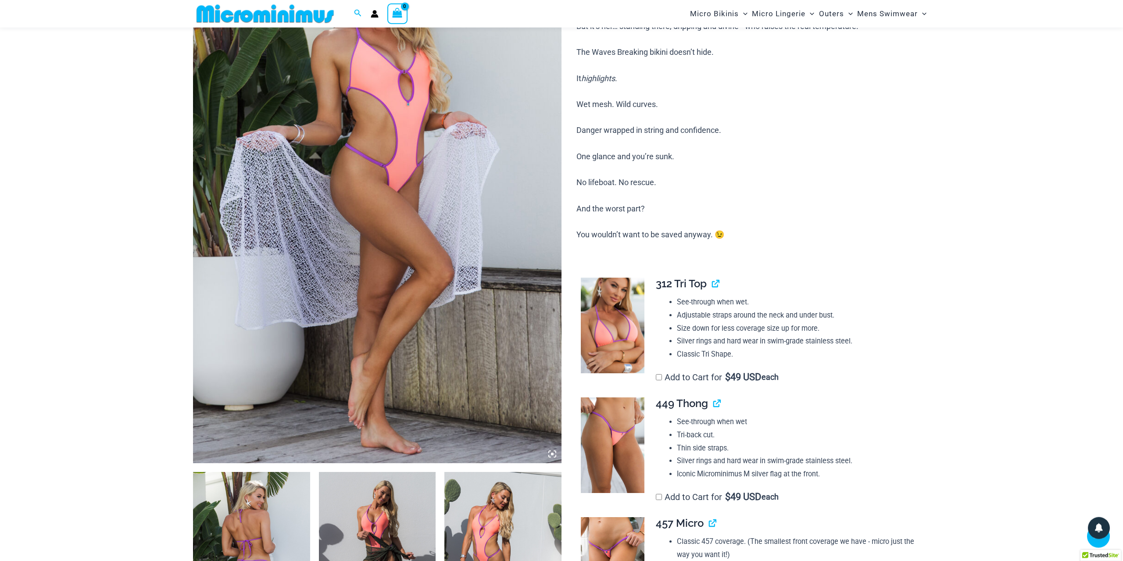
scroll to position [182, 0]
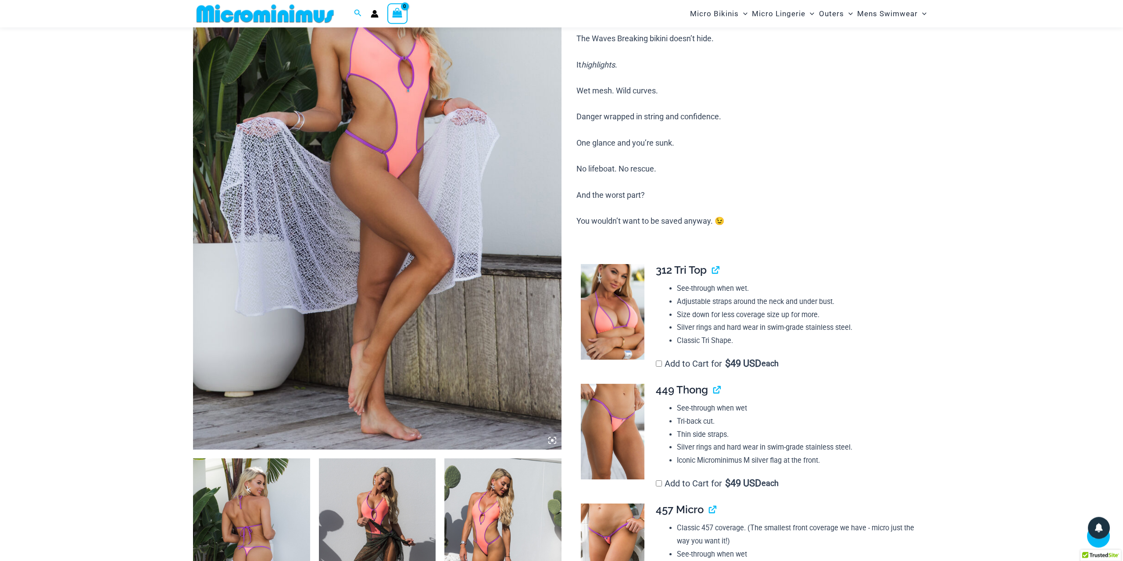
click at [274, 497] on img at bounding box center [251, 546] width 117 height 175
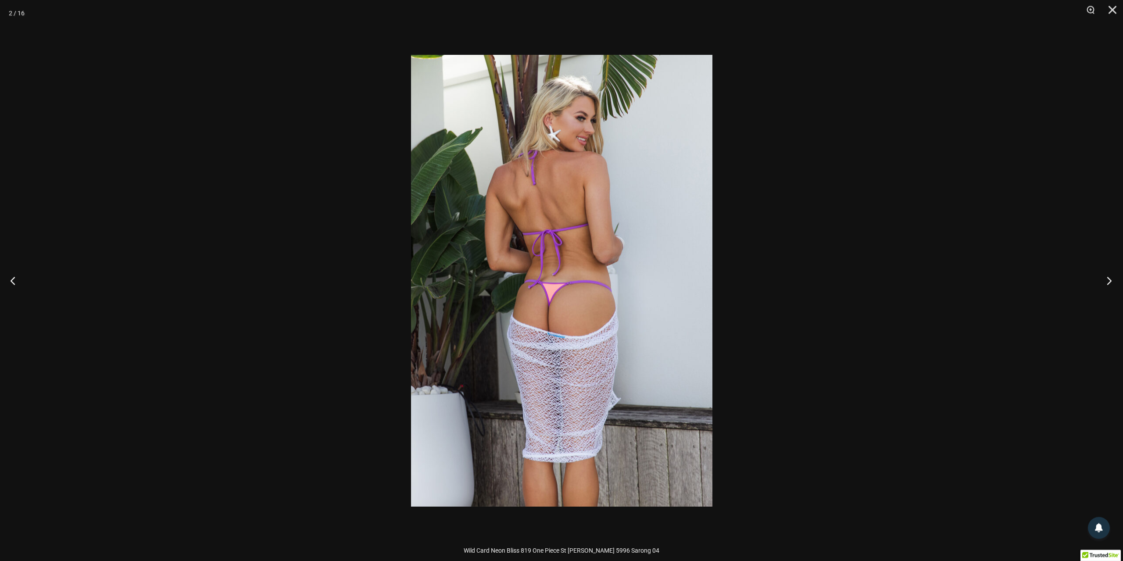
click at [1111, 279] on button "Next" at bounding box center [1106, 281] width 33 height 44
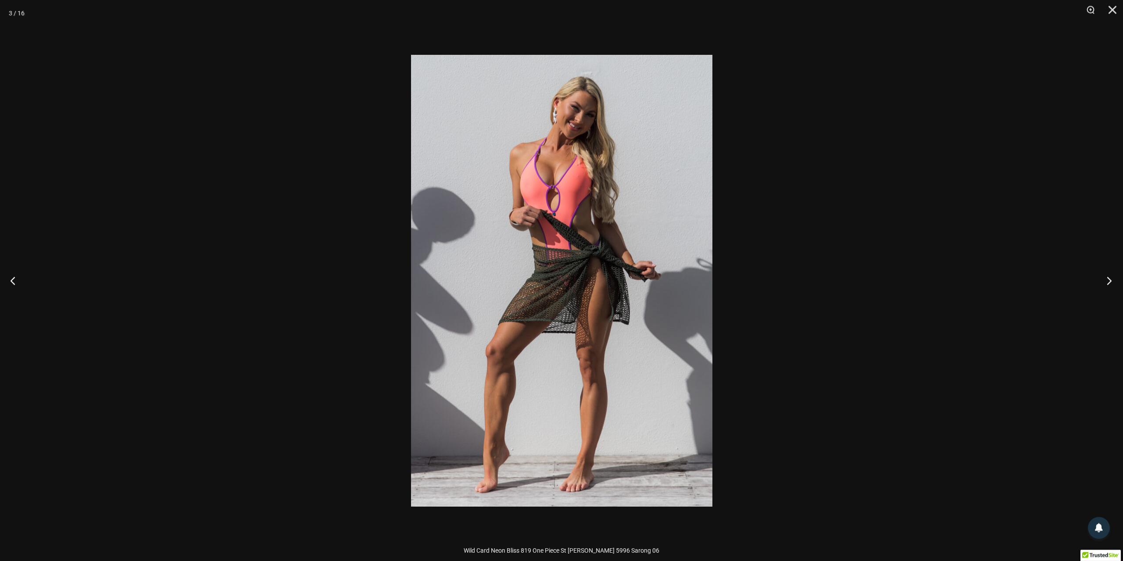
click at [1111, 279] on button "Next" at bounding box center [1106, 281] width 33 height 44
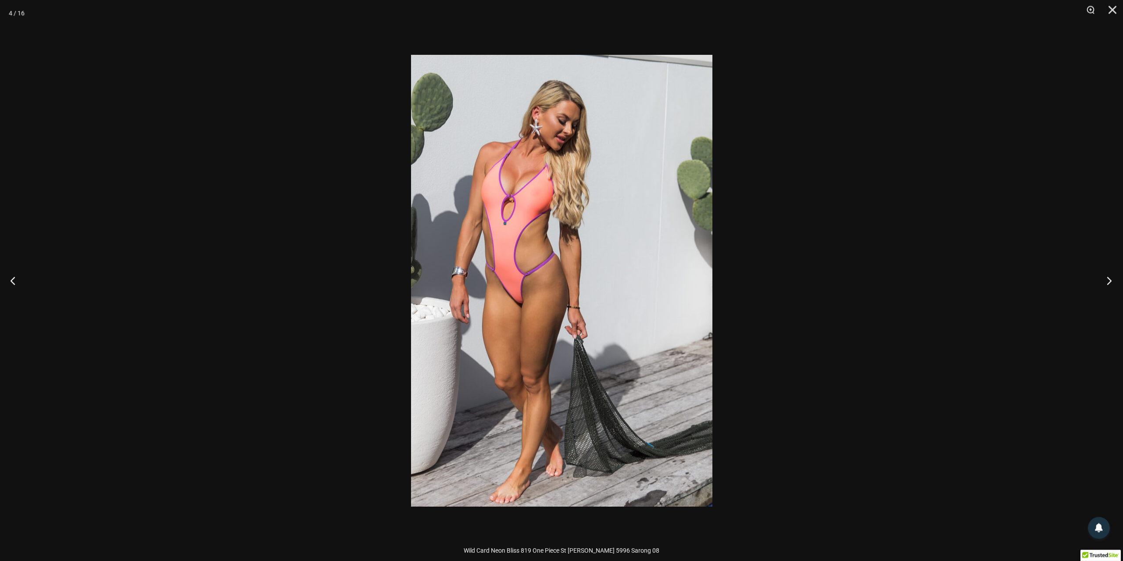
click at [1111, 279] on button "Next" at bounding box center [1106, 281] width 33 height 44
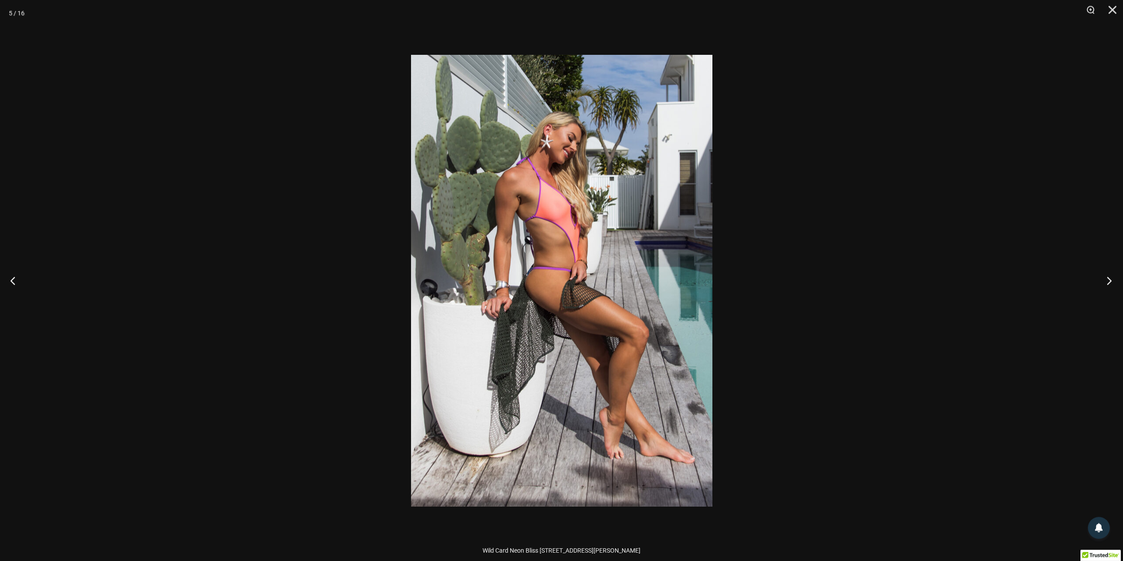
click at [1111, 279] on button "Next" at bounding box center [1106, 281] width 33 height 44
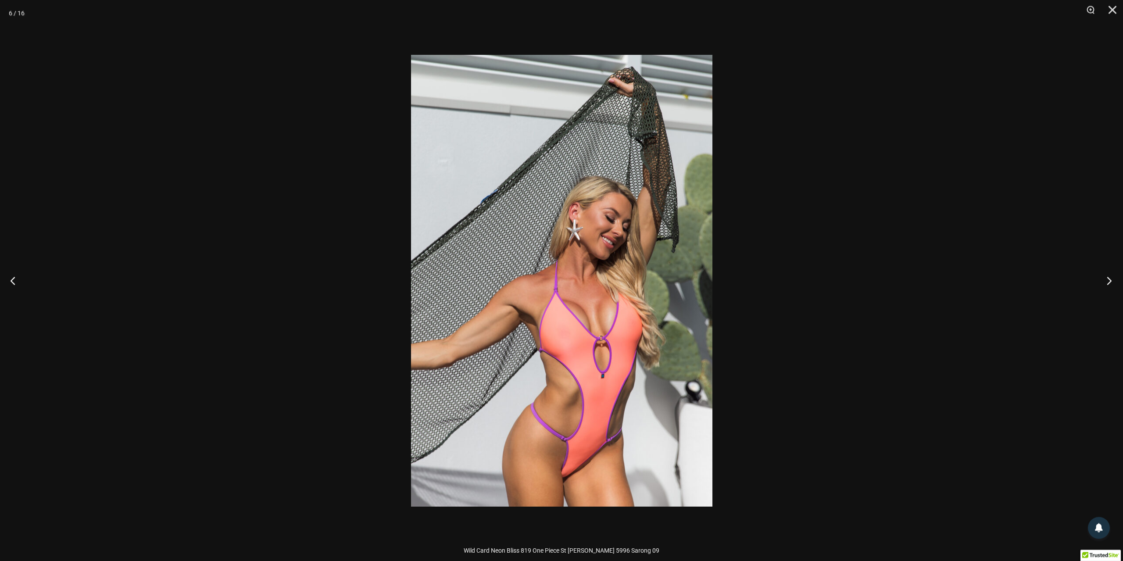
click at [1111, 279] on button "Next" at bounding box center [1106, 281] width 33 height 44
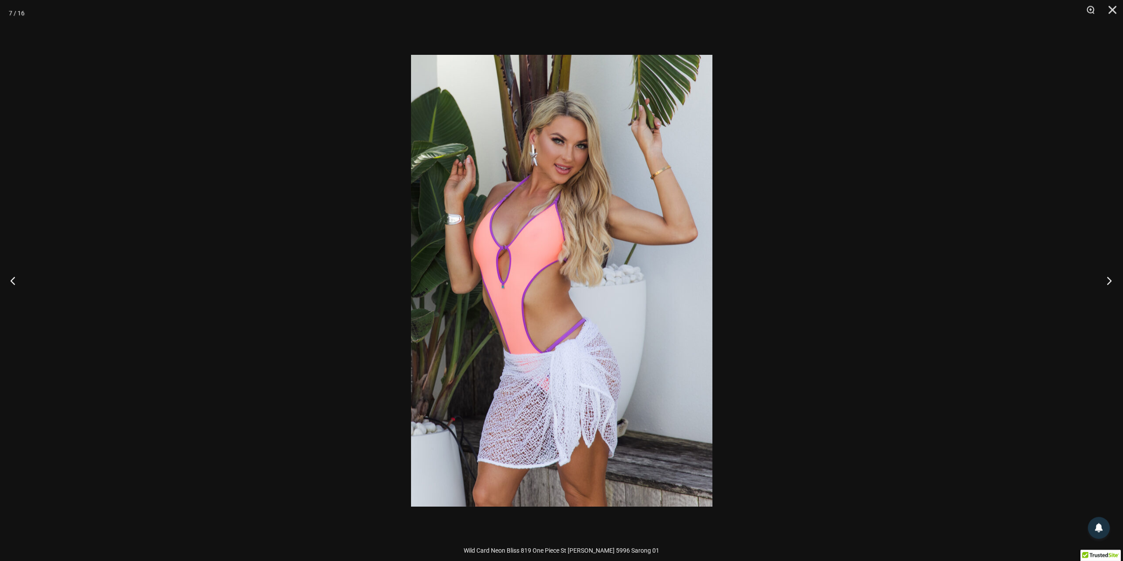
click at [1111, 279] on button "Next" at bounding box center [1106, 281] width 33 height 44
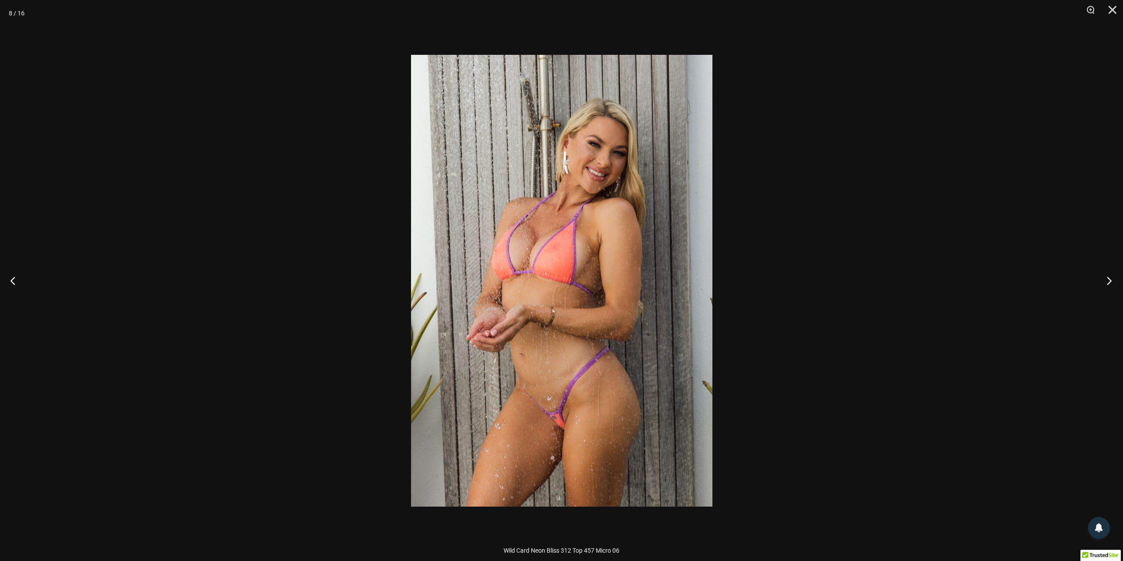
click at [1111, 279] on button "Next" at bounding box center [1106, 281] width 33 height 44
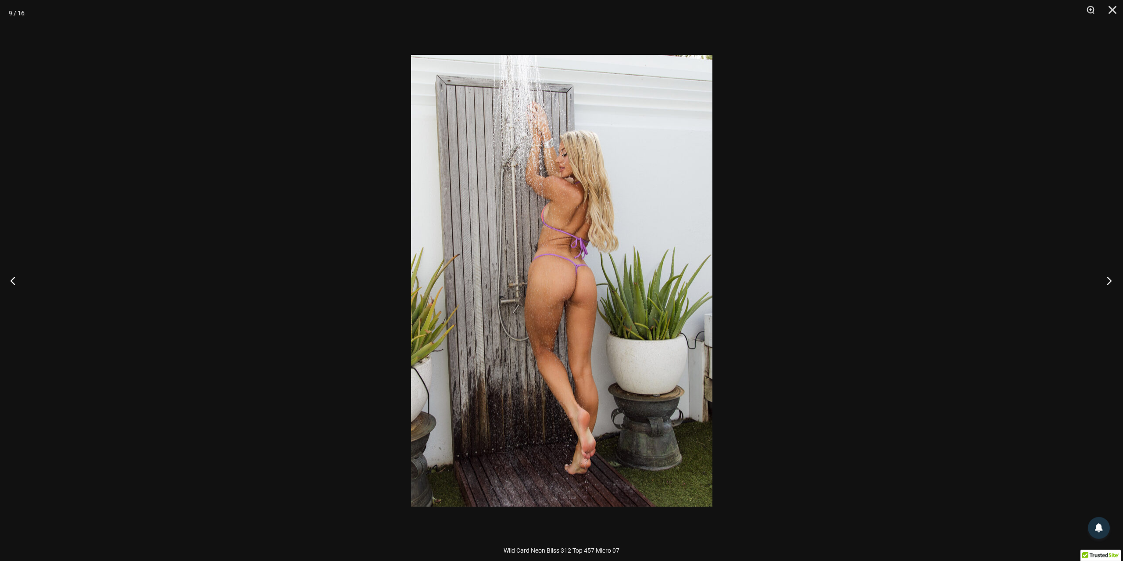
click at [1111, 279] on button "Next" at bounding box center [1106, 281] width 33 height 44
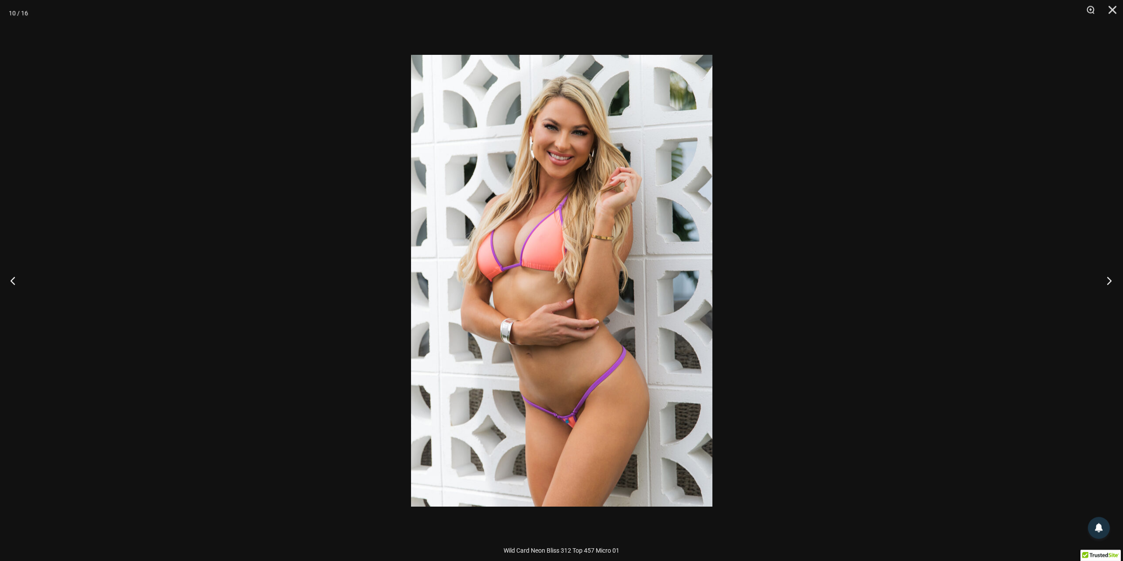
click at [1111, 279] on button "Next" at bounding box center [1106, 281] width 33 height 44
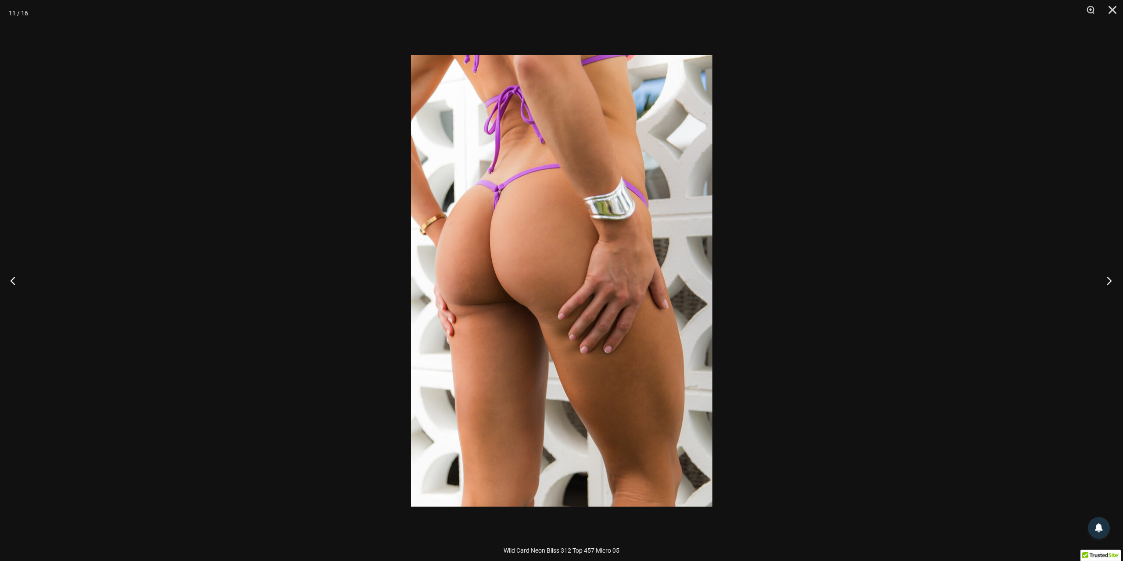
click at [1111, 279] on button "Next" at bounding box center [1106, 281] width 33 height 44
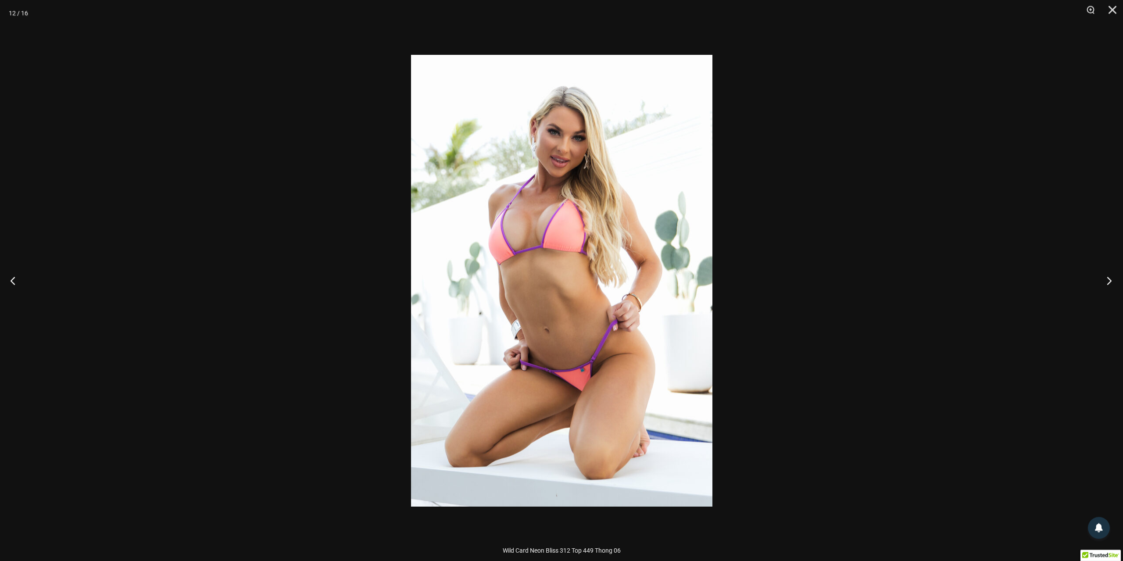
click at [1110, 279] on button "Next" at bounding box center [1106, 281] width 33 height 44
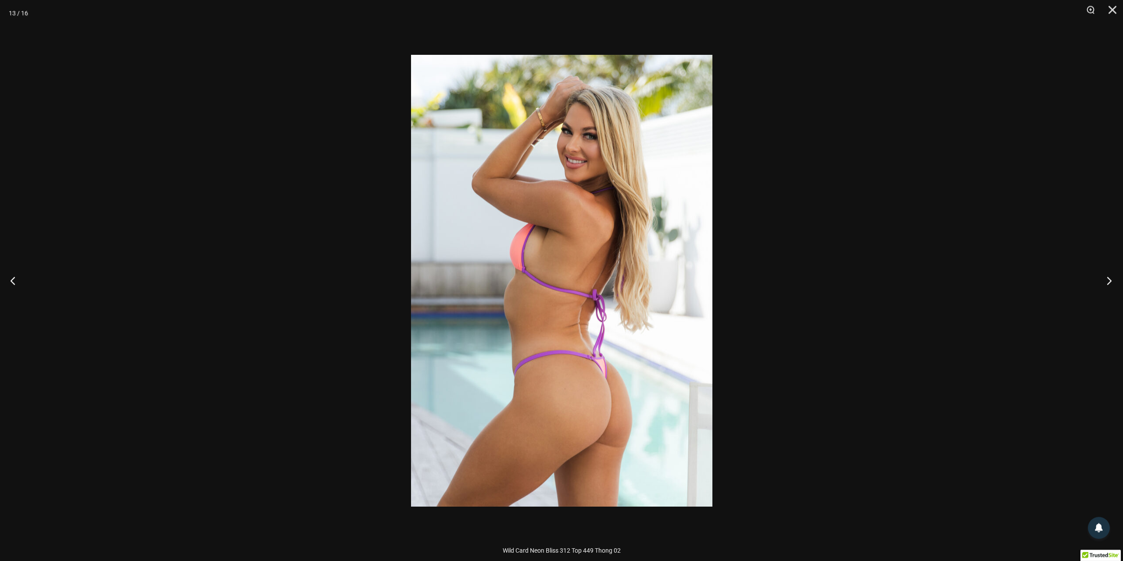
click at [1110, 279] on button "Next" at bounding box center [1106, 281] width 33 height 44
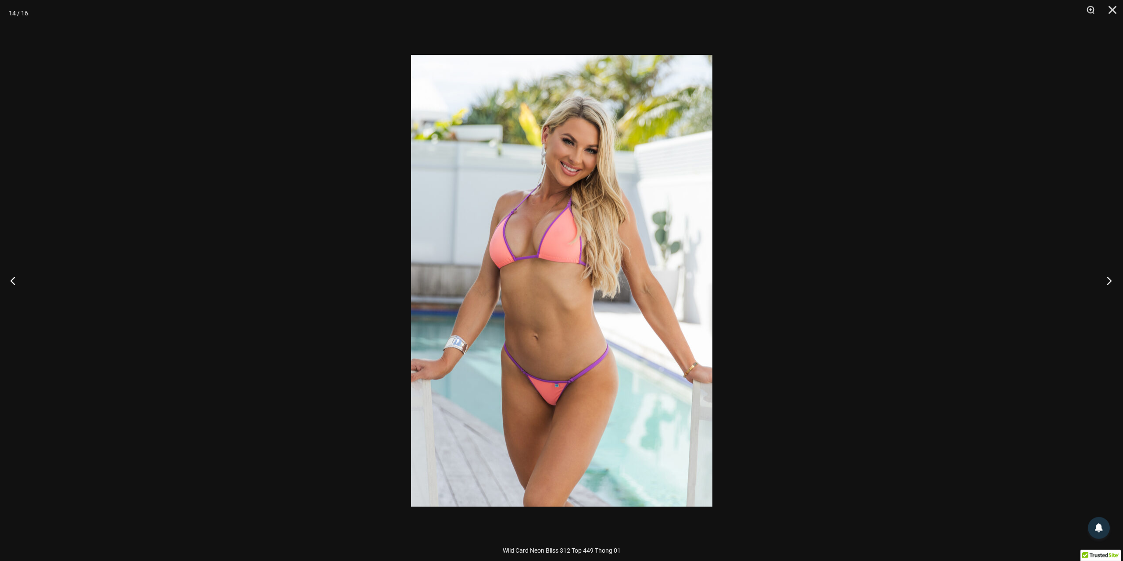
click at [1110, 279] on button "Next" at bounding box center [1106, 281] width 33 height 44
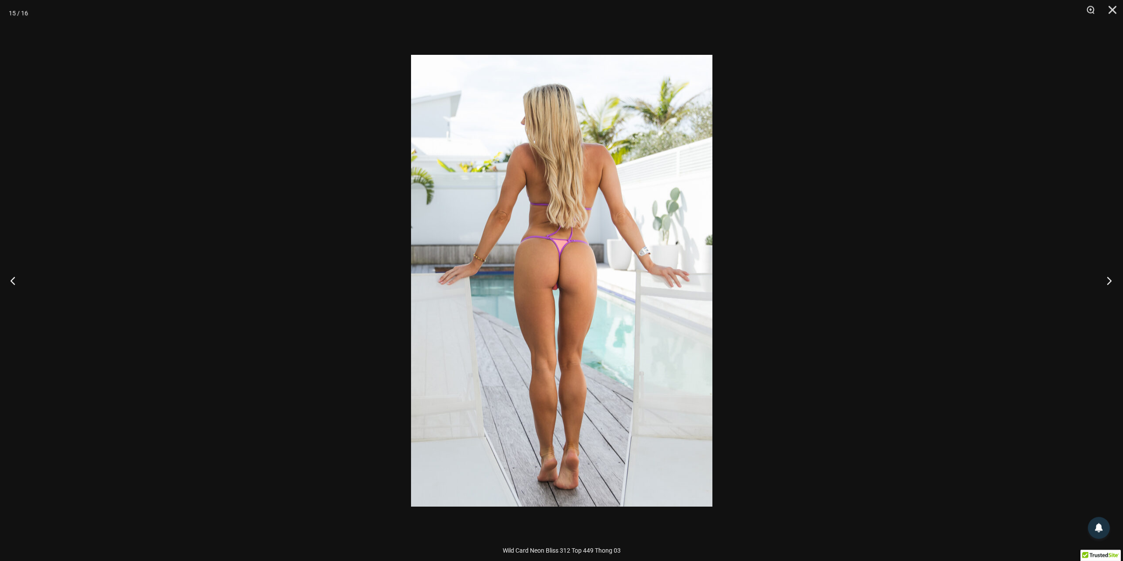
click at [1110, 280] on button "Next" at bounding box center [1106, 281] width 33 height 44
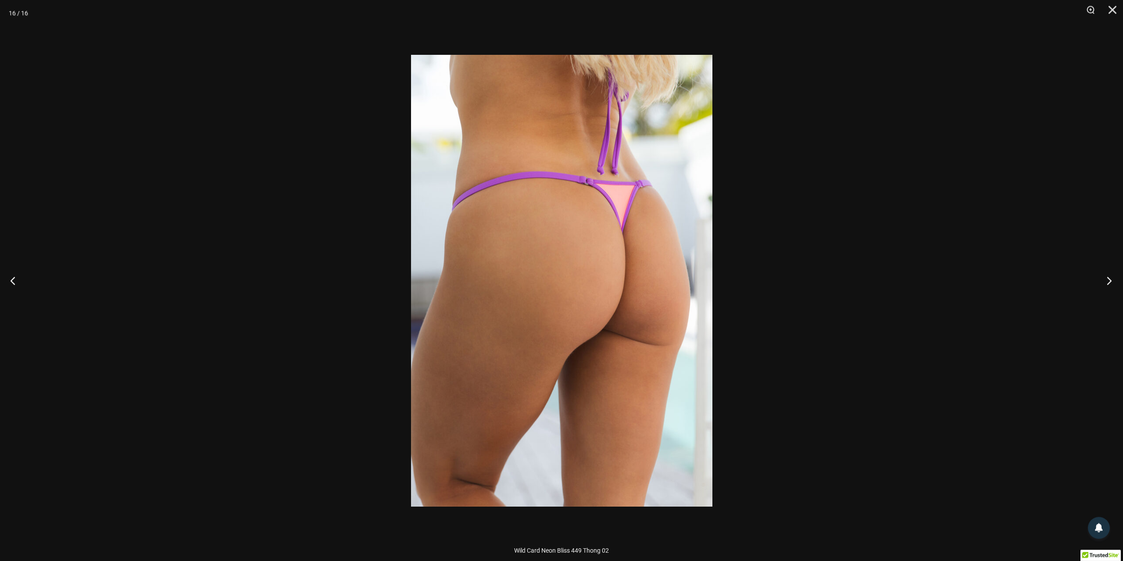
click at [1109, 280] on button "Next" at bounding box center [1106, 281] width 33 height 44
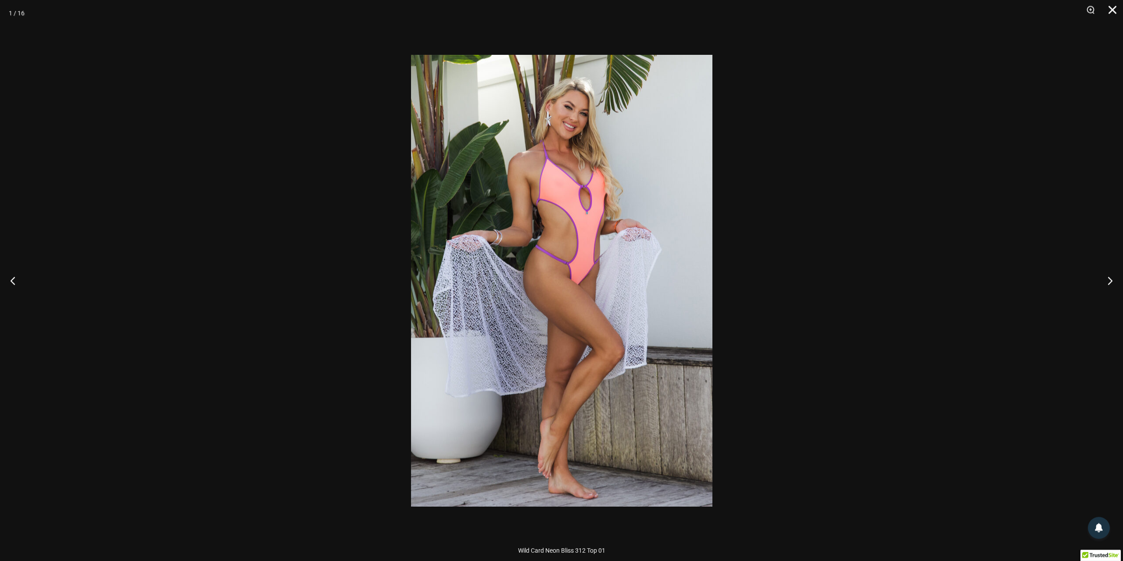
click at [1111, 13] on button "Close" at bounding box center [1109, 13] width 22 height 26
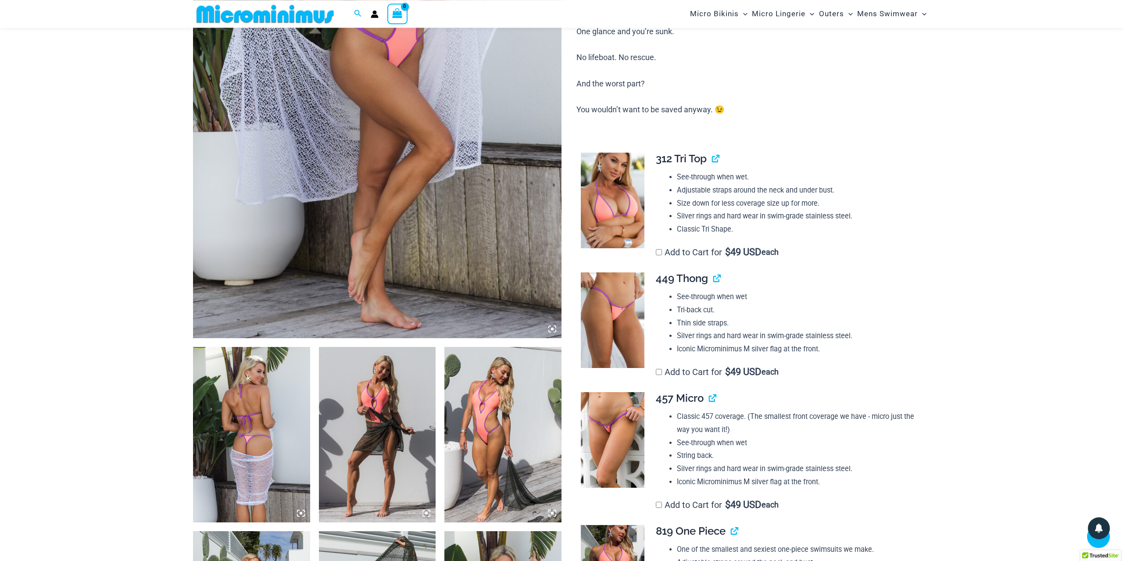
scroll to position [313, 0]
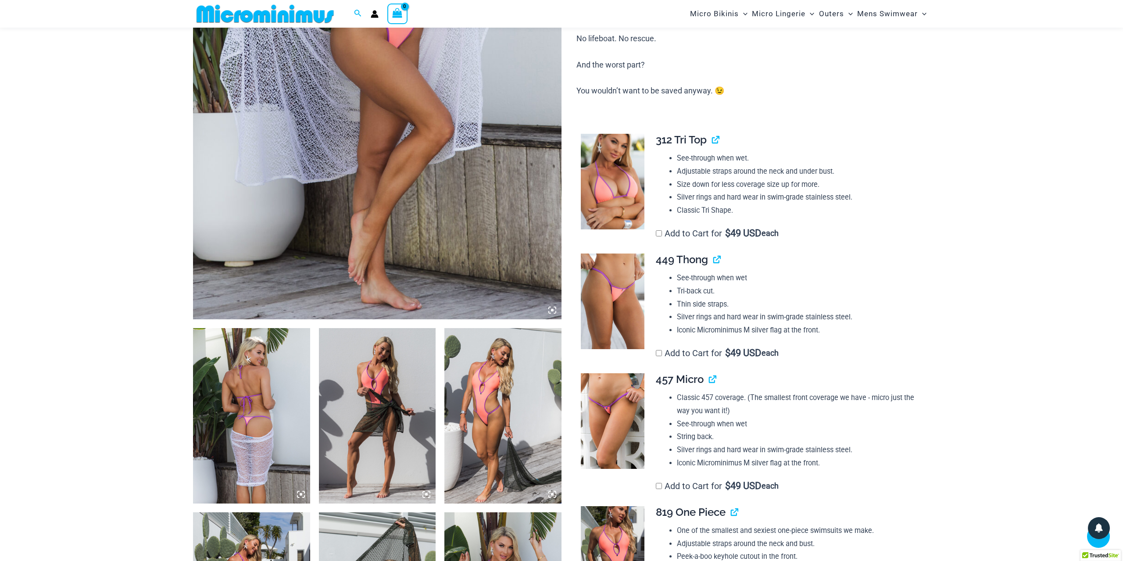
click at [626, 441] on img at bounding box center [613, 421] width 64 height 96
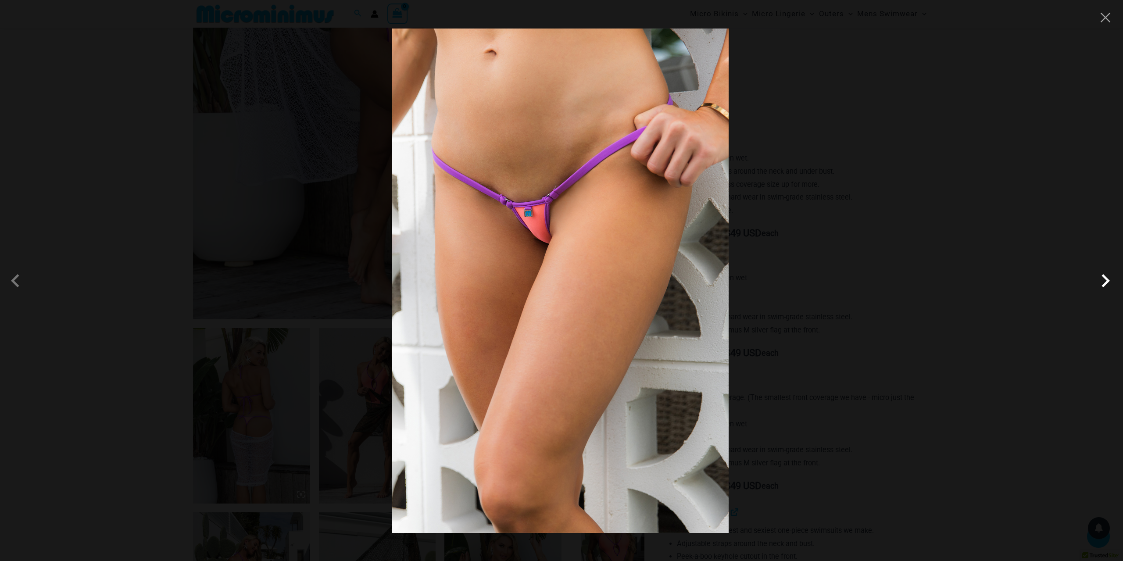
click at [1107, 282] on span at bounding box center [1105, 281] width 26 height 26
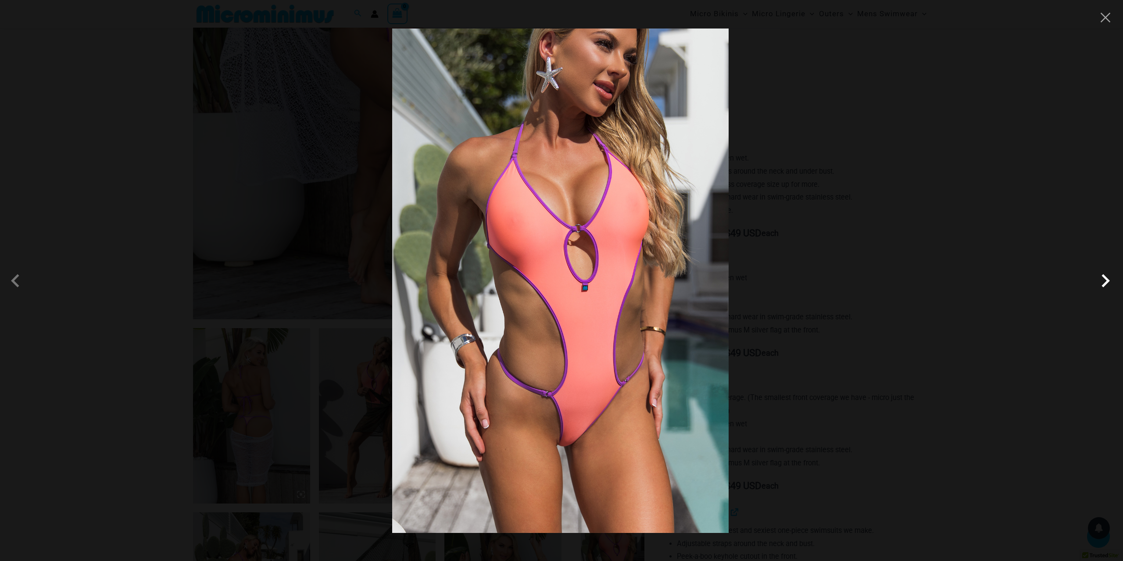
click at [1107, 282] on span at bounding box center [1105, 281] width 26 height 26
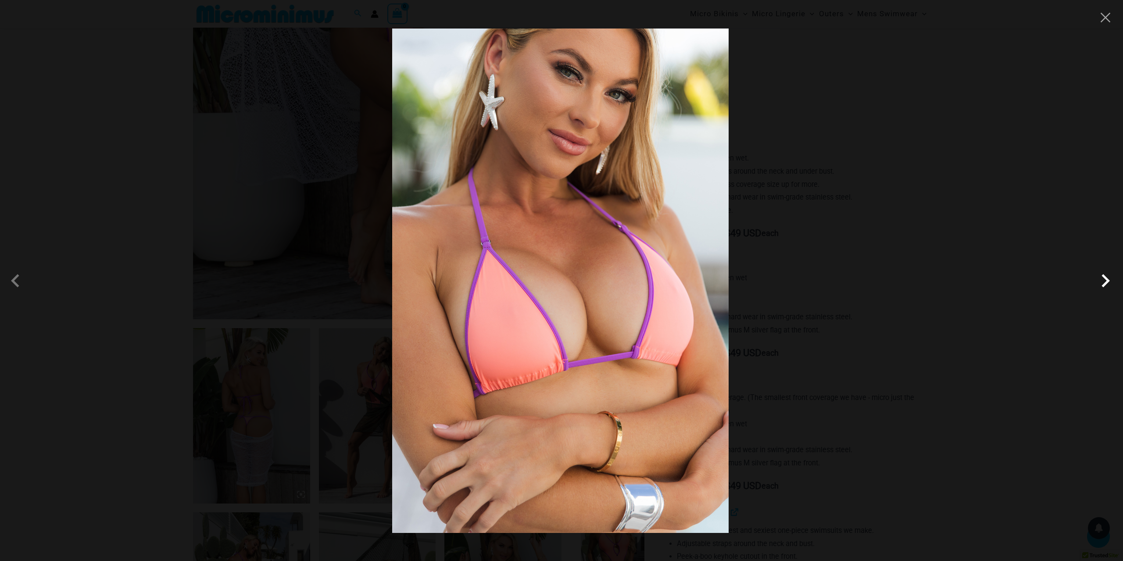
click at [1106, 282] on span at bounding box center [1105, 281] width 26 height 26
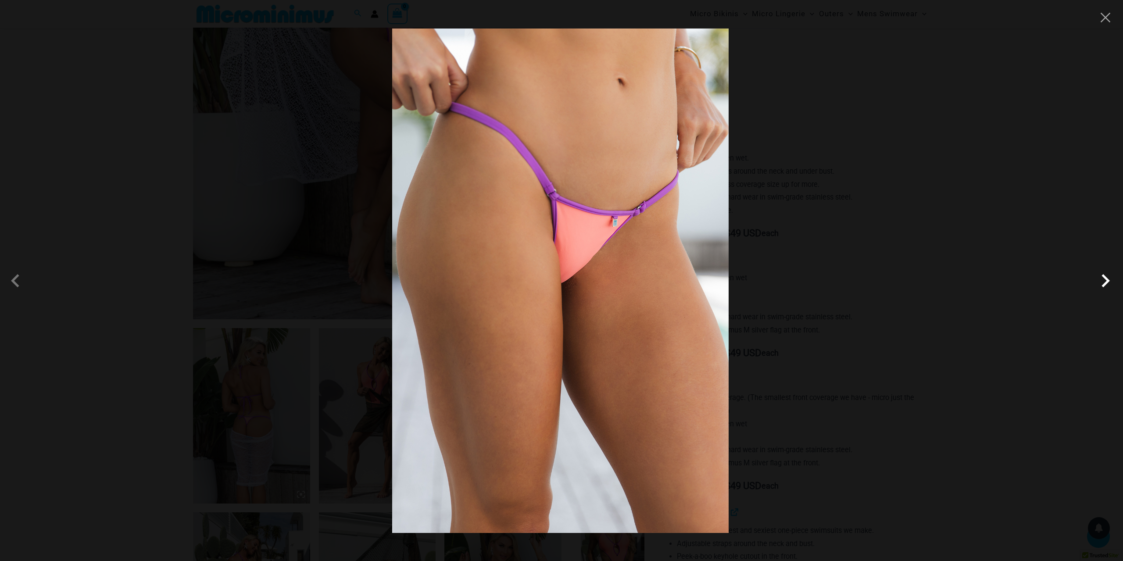
click at [1106, 282] on span at bounding box center [1105, 281] width 26 height 26
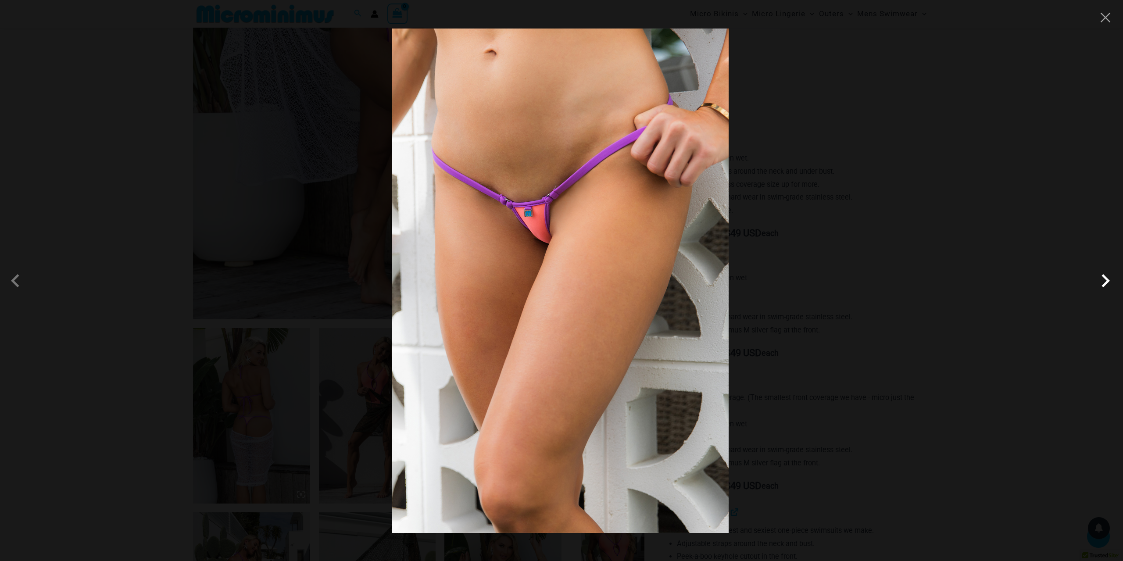
click at [1105, 283] on span at bounding box center [1105, 281] width 26 height 26
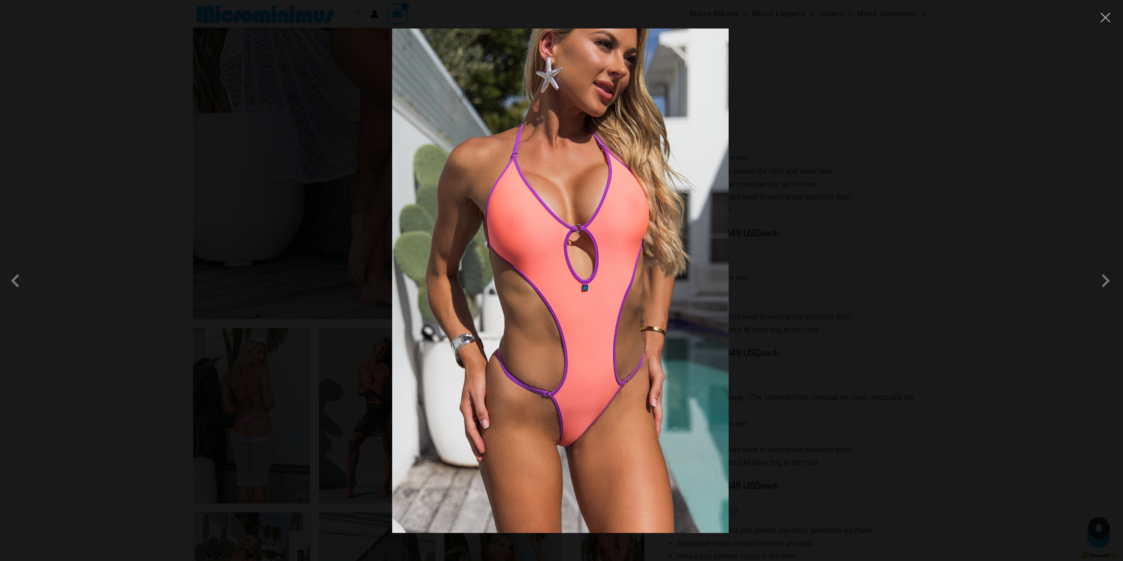
click at [1108, 25] on div at bounding box center [561, 280] width 1123 height 561
